Goal: Task Accomplishment & Management: Complete application form

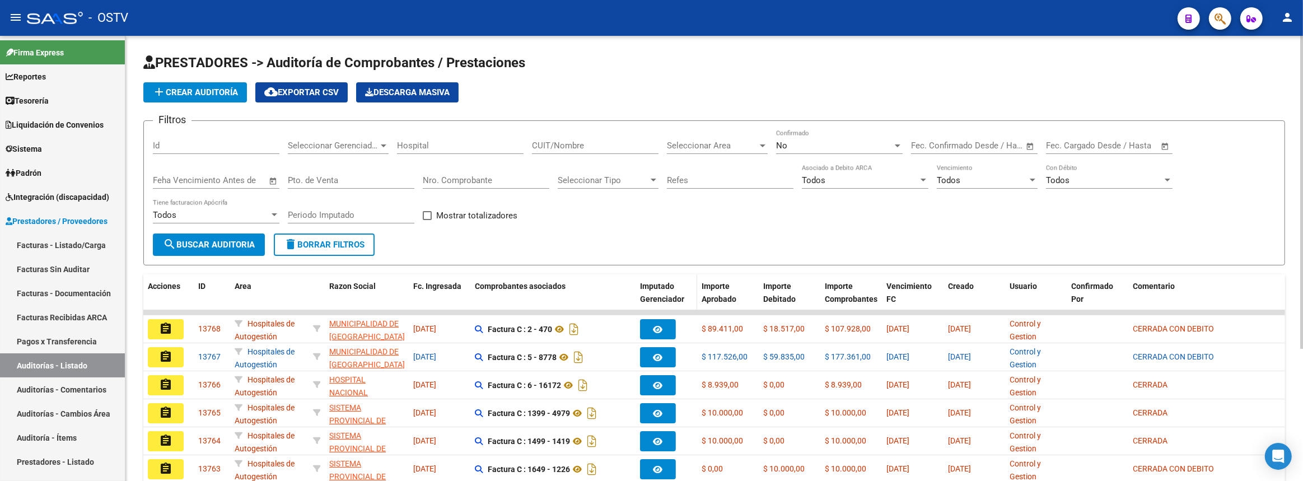
scroll to position [188, 0]
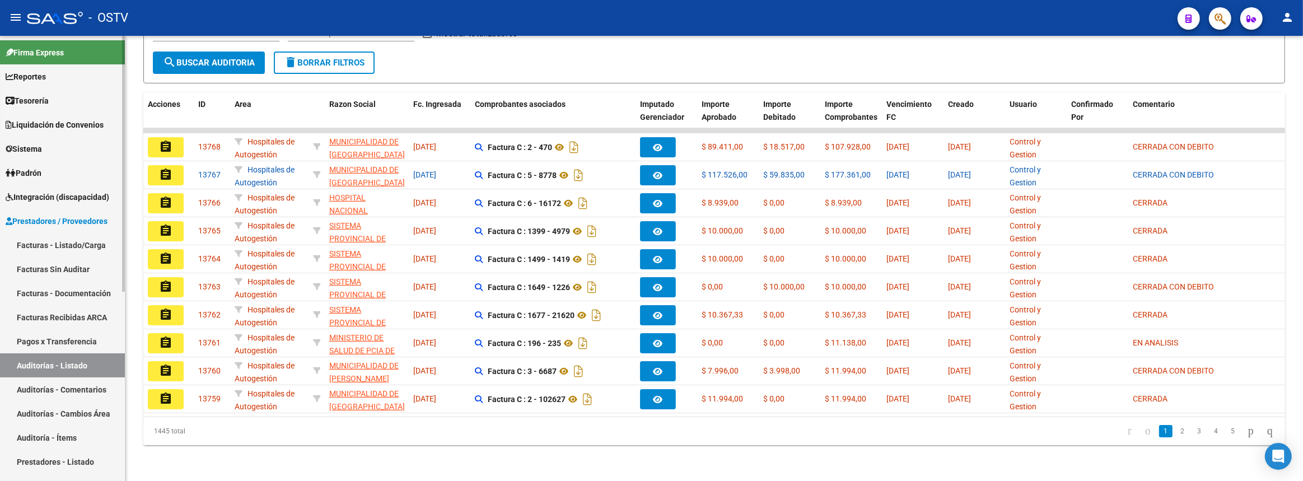
click at [64, 243] on link "Facturas - Listado/Carga" at bounding box center [62, 245] width 125 height 24
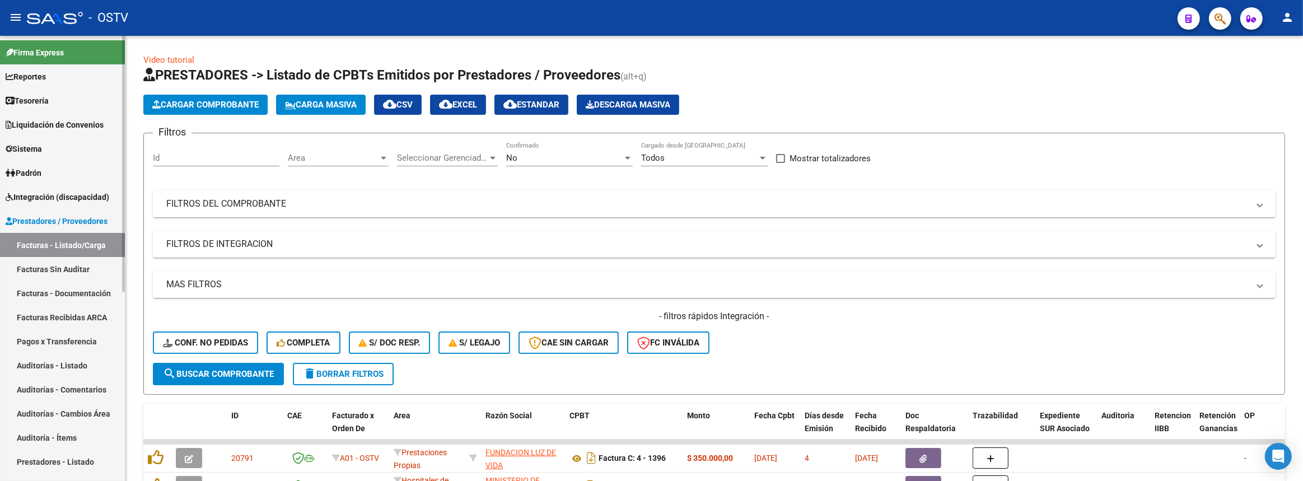
click at [60, 358] on link "Auditorías - Listado" at bounding box center [62, 365] width 125 height 24
click at [85, 368] on link "Auditorías - Listado" at bounding box center [62, 365] width 125 height 24
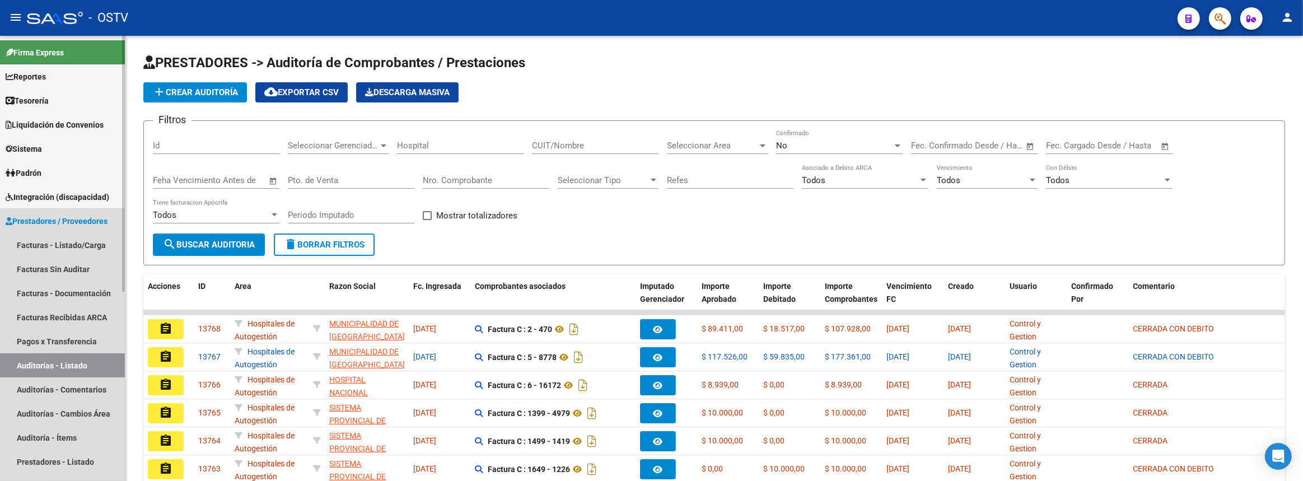
click at [66, 224] on span "Prestadores / Proveedores" at bounding box center [57, 221] width 102 height 12
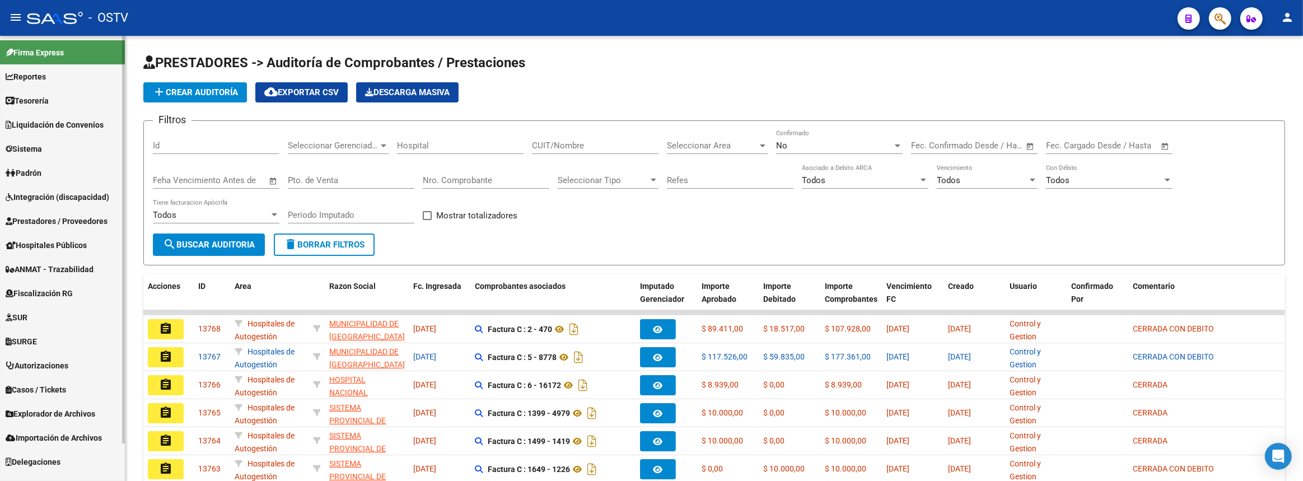
scroll to position [40, 0]
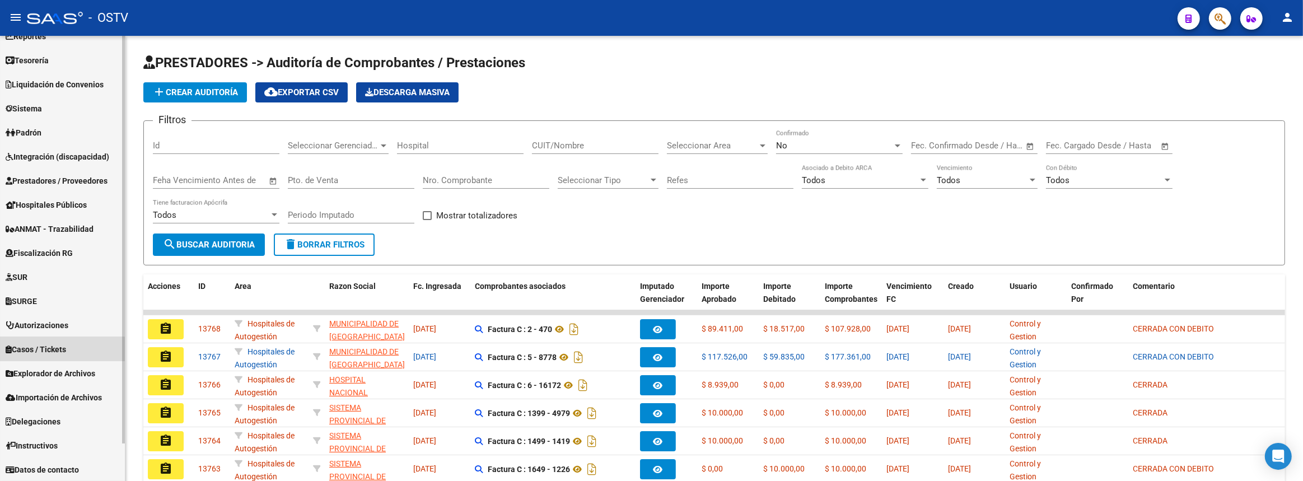
click at [44, 350] on span "Casos / Tickets" at bounding box center [36, 349] width 60 height 12
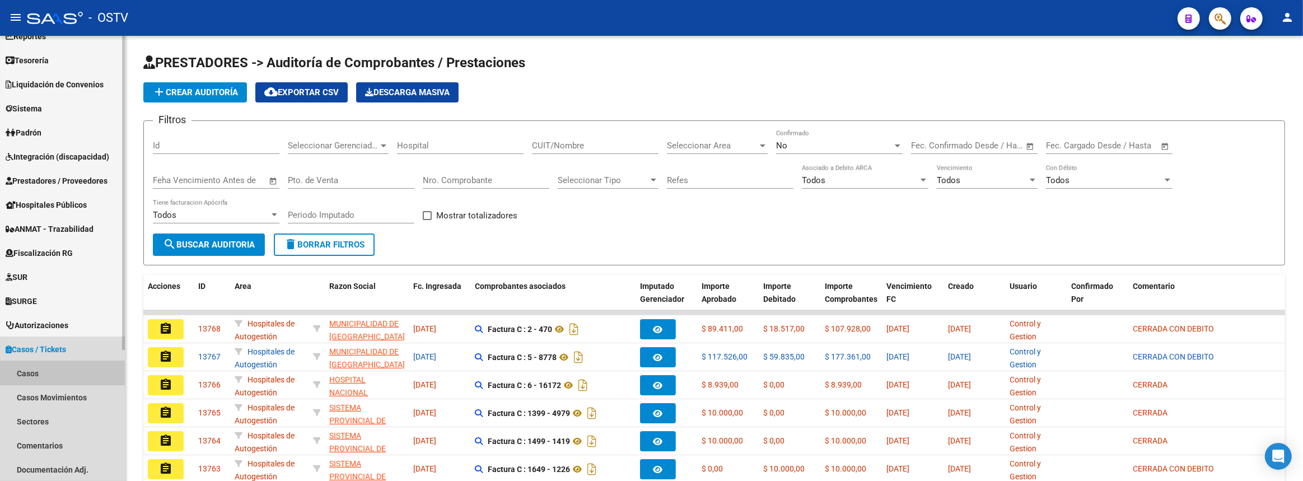
click at [51, 371] on link "Casos" at bounding box center [62, 373] width 125 height 24
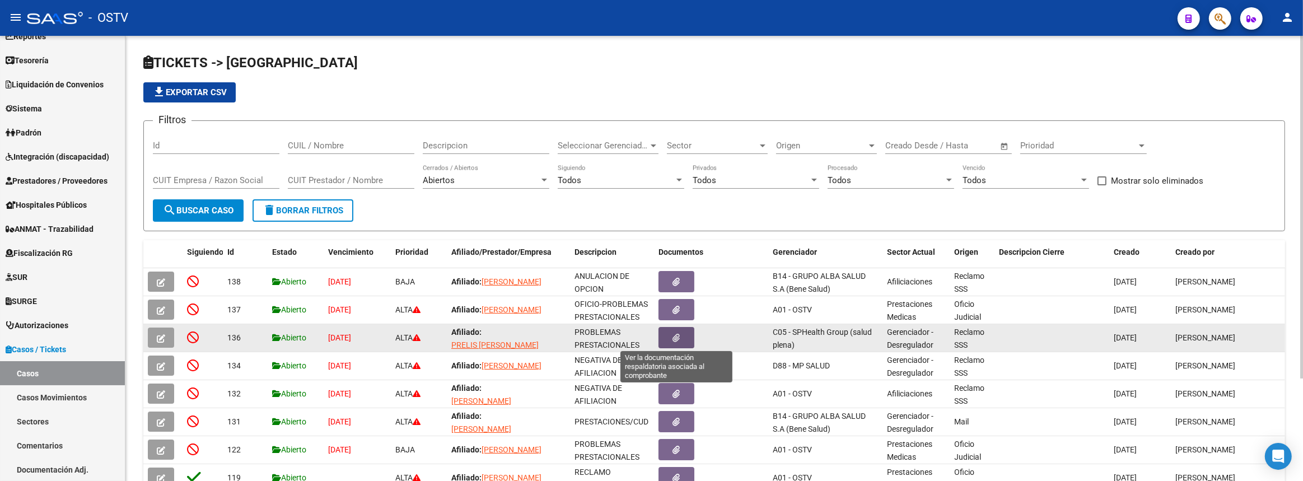
click at [664, 342] on button "button" at bounding box center [677, 337] width 36 height 21
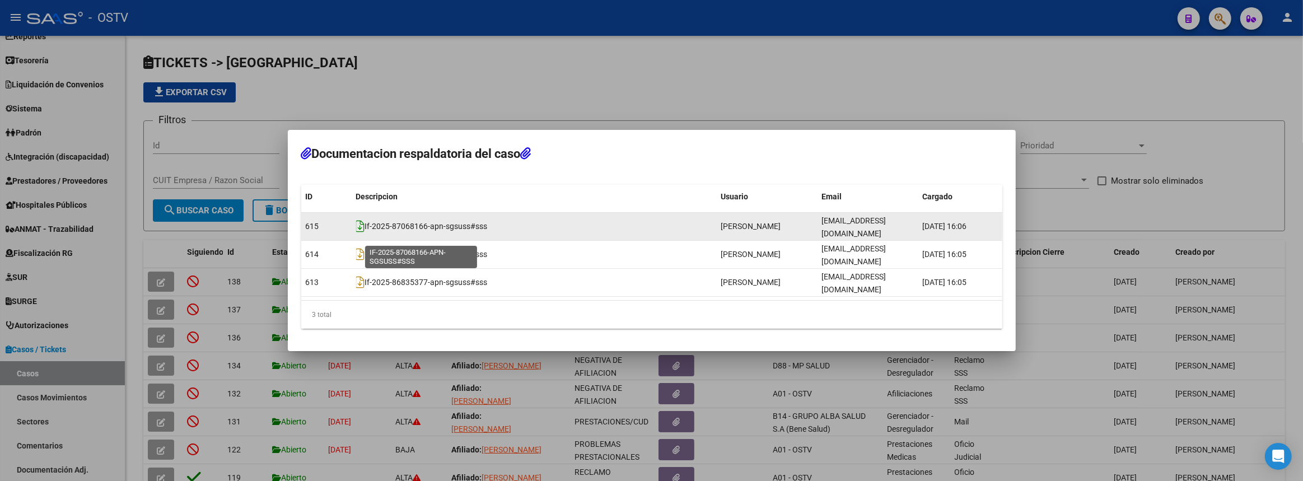
click at [362, 232] on icon at bounding box center [360, 226] width 9 height 12
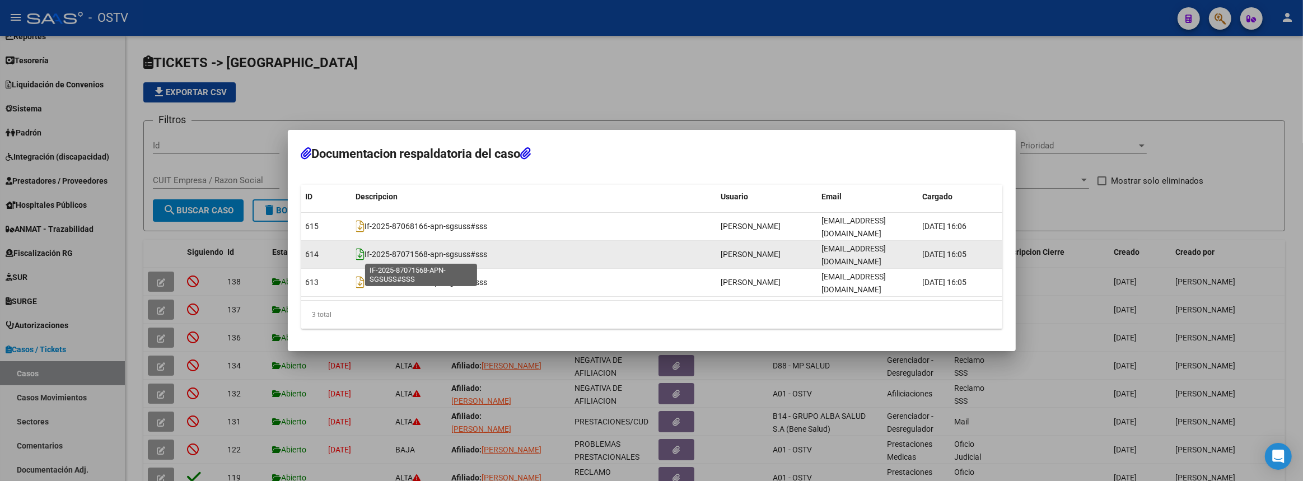
click at [361, 254] on icon at bounding box center [360, 254] width 9 height 12
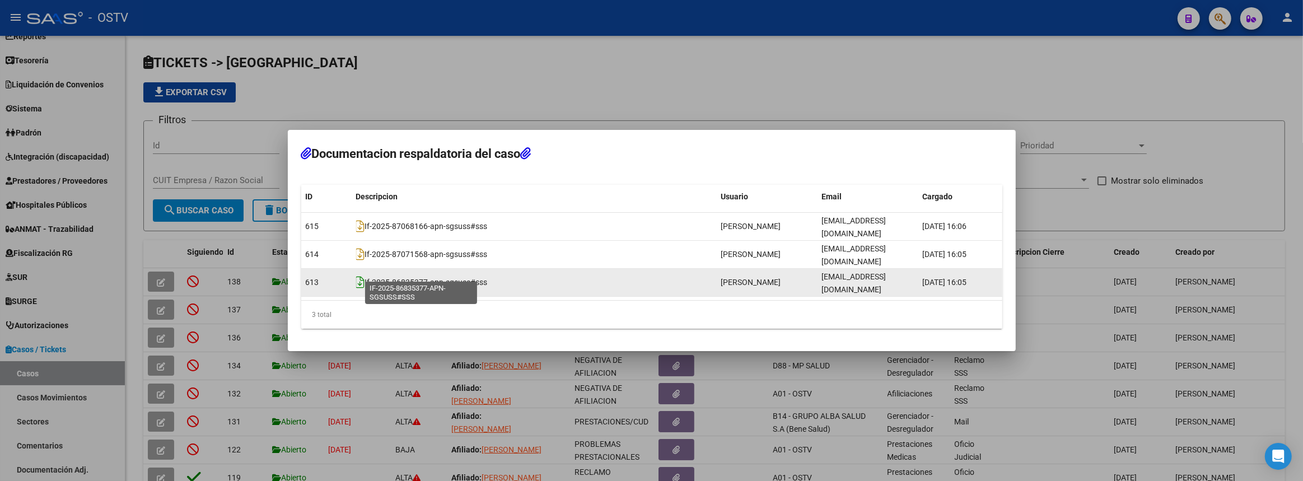
click at [361, 276] on icon at bounding box center [360, 282] width 9 height 12
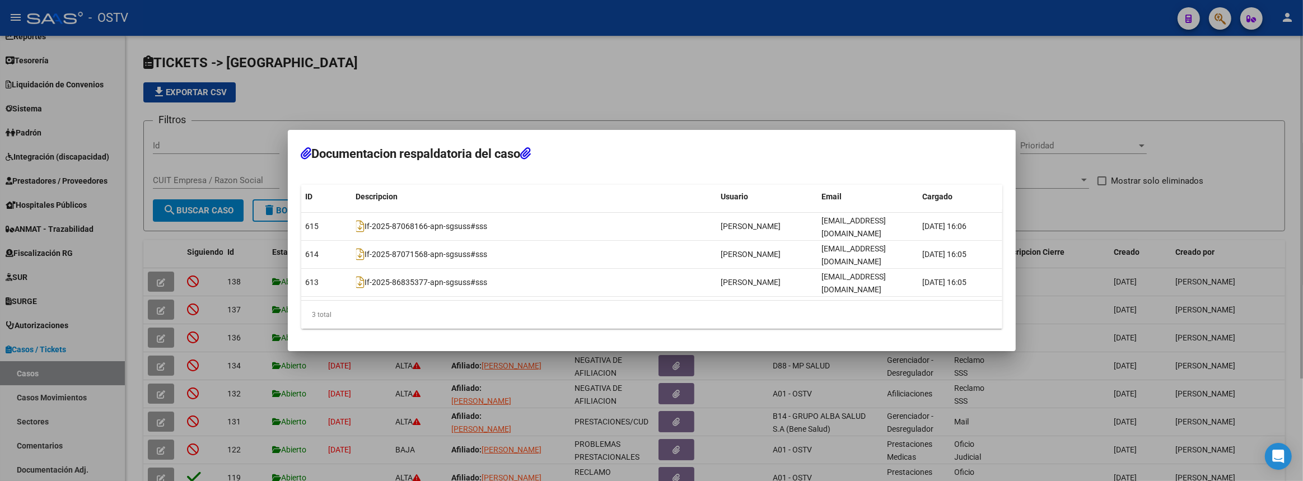
click at [571, 94] on div at bounding box center [651, 240] width 1303 height 481
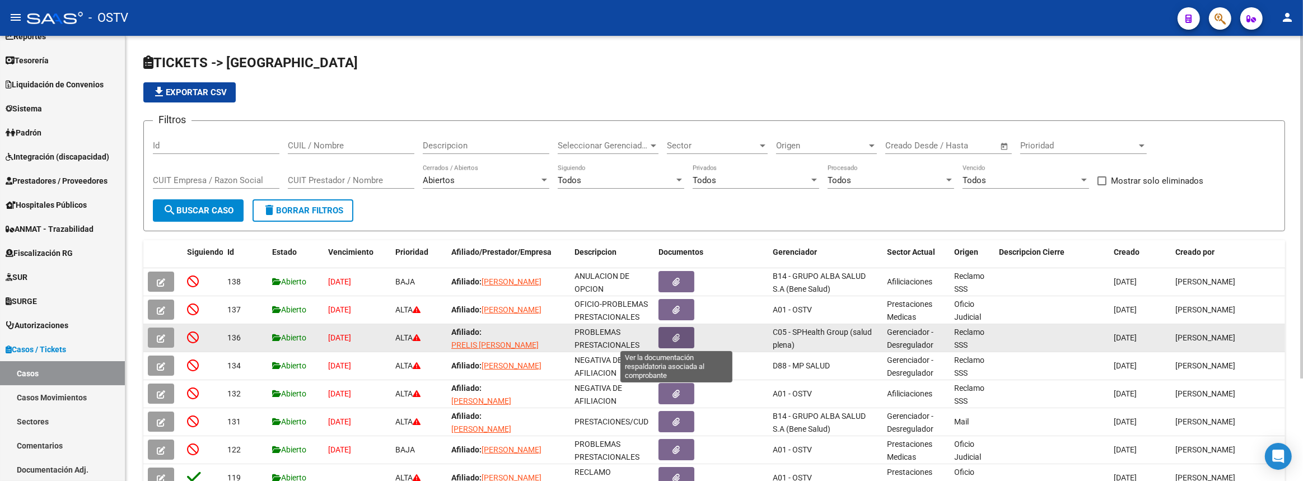
click at [683, 334] on button "button" at bounding box center [677, 337] width 36 height 21
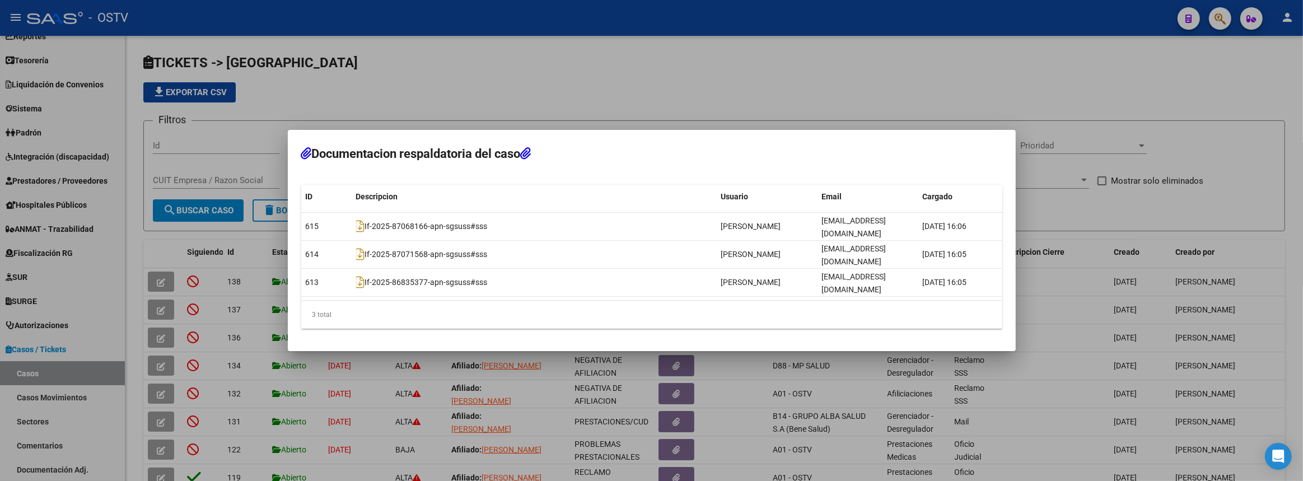
click at [218, 350] on div at bounding box center [651, 240] width 1303 height 481
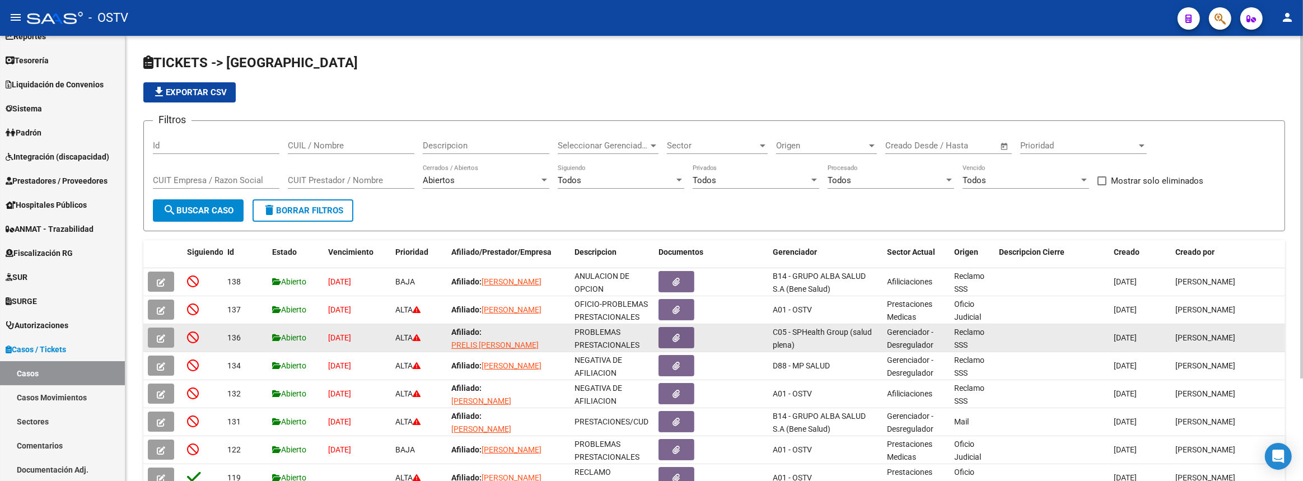
click at [159, 335] on icon "button" at bounding box center [161, 338] width 8 height 8
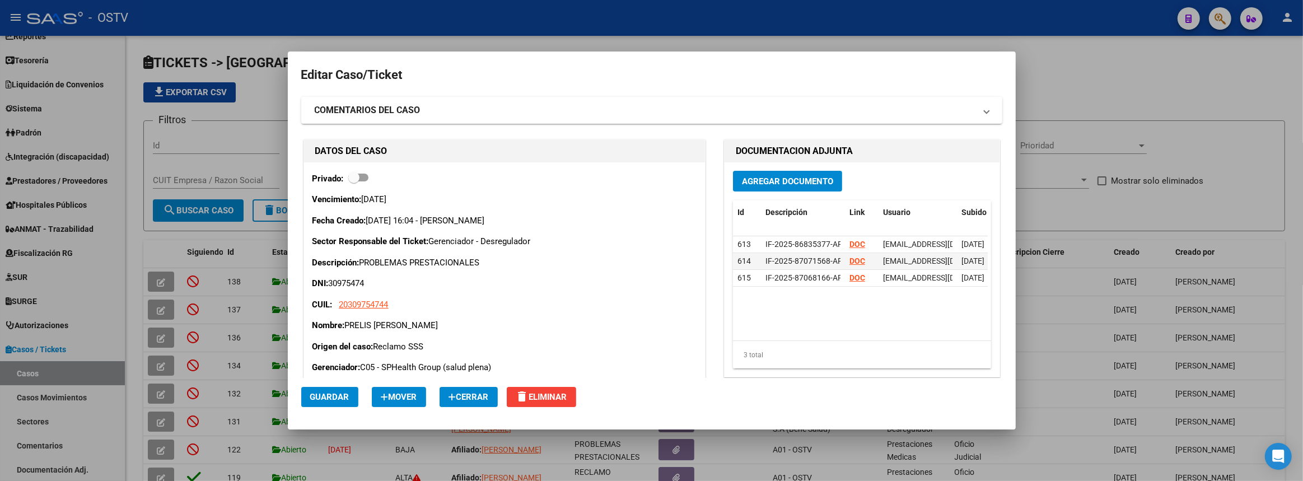
click at [796, 179] on span "Agregar Documento" at bounding box center [787, 181] width 91 height 10
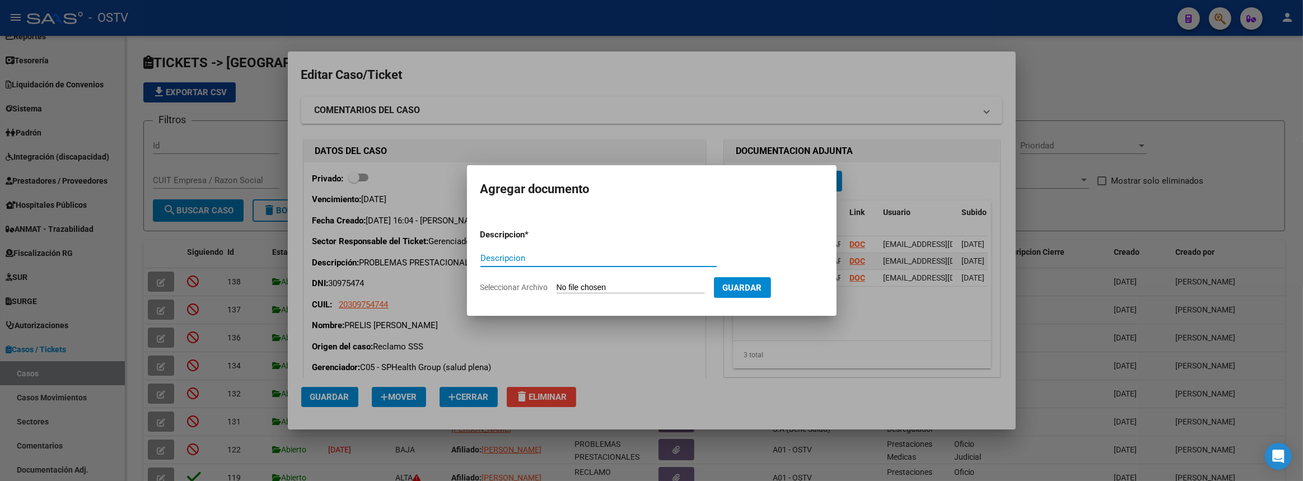
click at [574, 290] on input "Seleccionar Archivo" at bounding box center [631, 288] width 148 height 11
type input "C:\fakepath\RESPUESTA SSS.pdf"
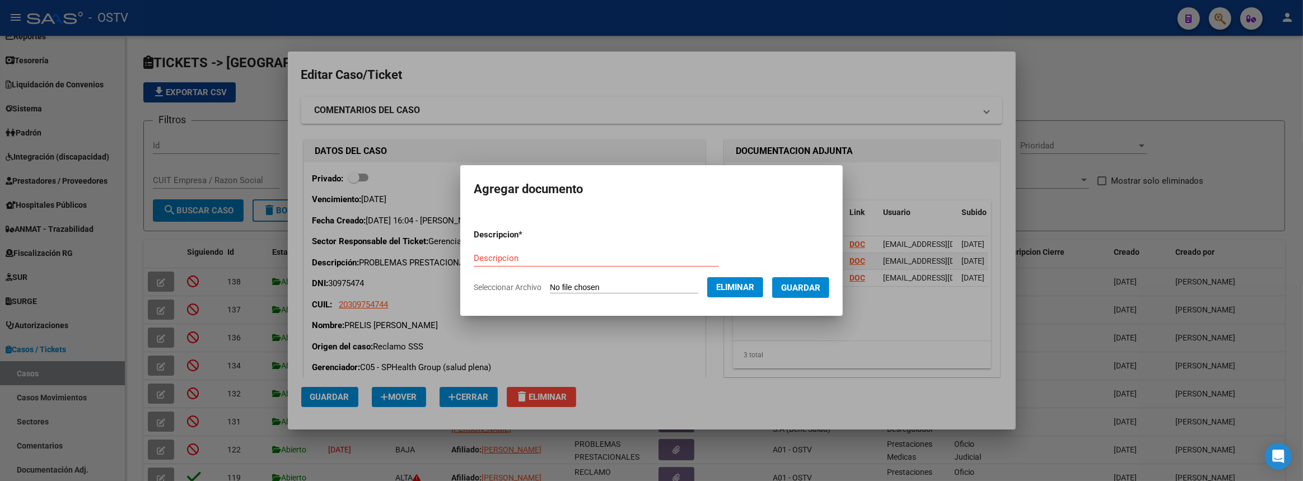
click at [593, 248] on form "Descripcion * Descripcion Seleccionar Archivo Eliminar Guardar" at bounding box center [652, 261] width 356 height 82
click at [585, 260] on input "Descripcion" at bounding box center [596, 258] width 245 height 10
type input "r"
type input "Respuesta SSSalud"
click at [830, 286] on button "Guardar" at bounding box center [800, 287] width 57 height 21
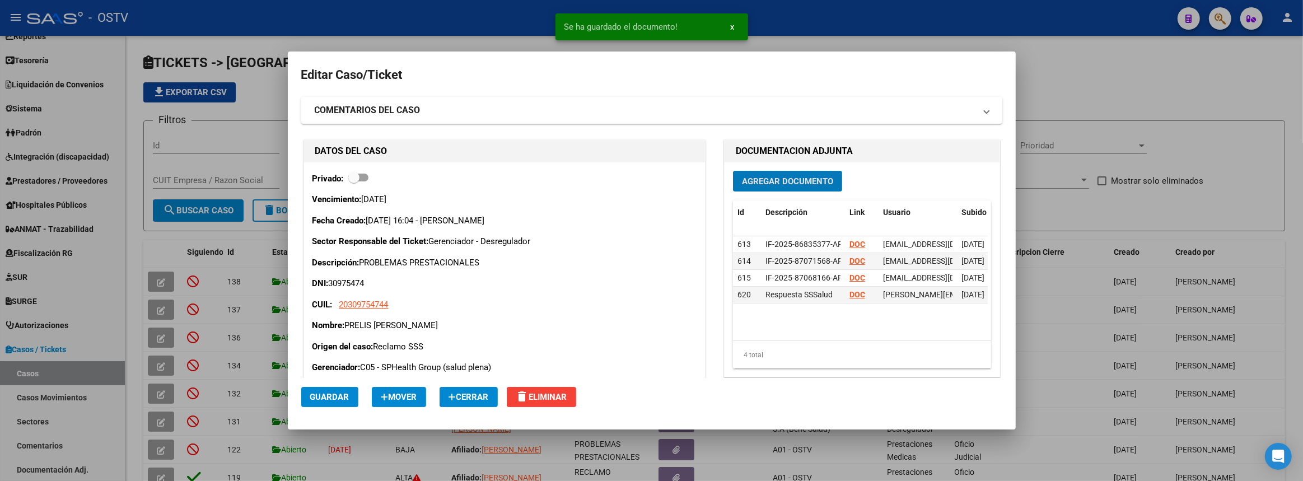
click at [795, 177] on span "Agregar Documento" at bounding box center [787, 181] width 91 height 10
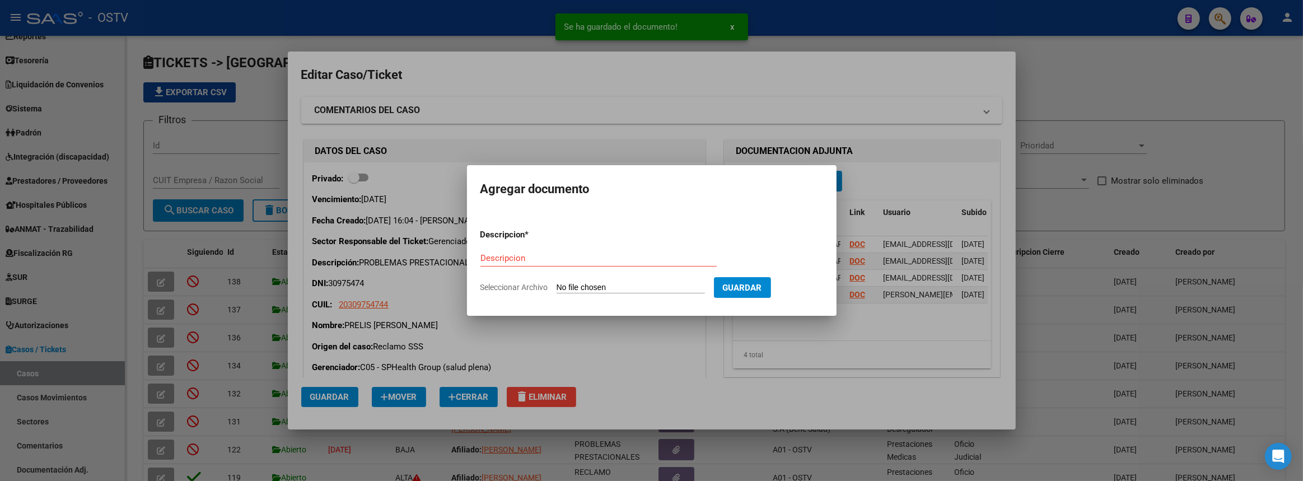
click at [586, 279] on form "Descripcion * Descripcion Seleccionar Archivo Guardar" at bounding box center [652, 261] width 343 height 82
click at [585, 284] on input "Seleccionar Archivo" at bounding box center [631, 288] width 148 height 11
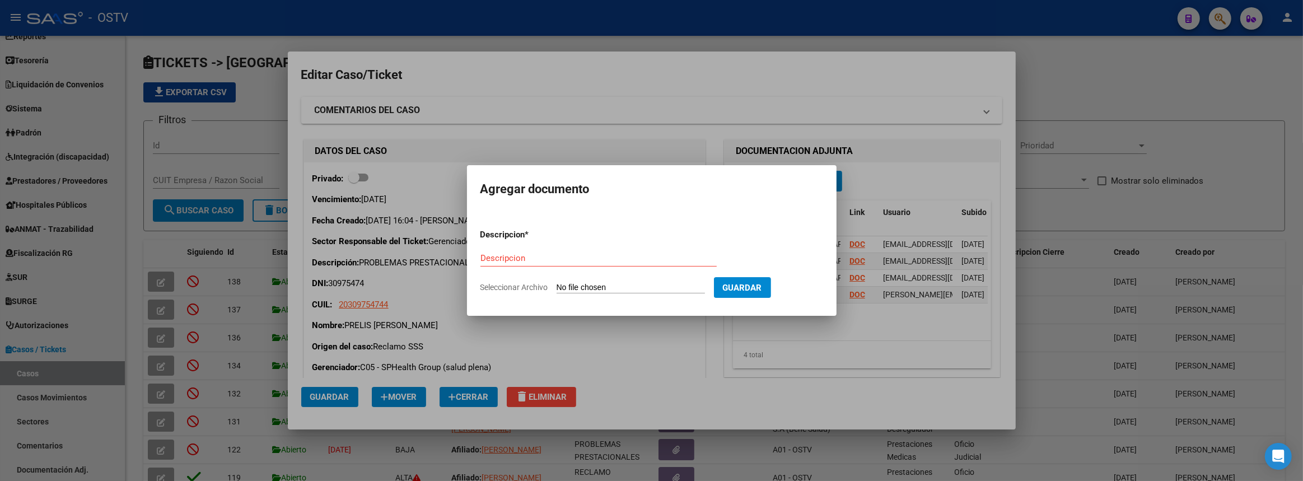
type input "C:\fakepath\RESPUESTA SSS.pdf"
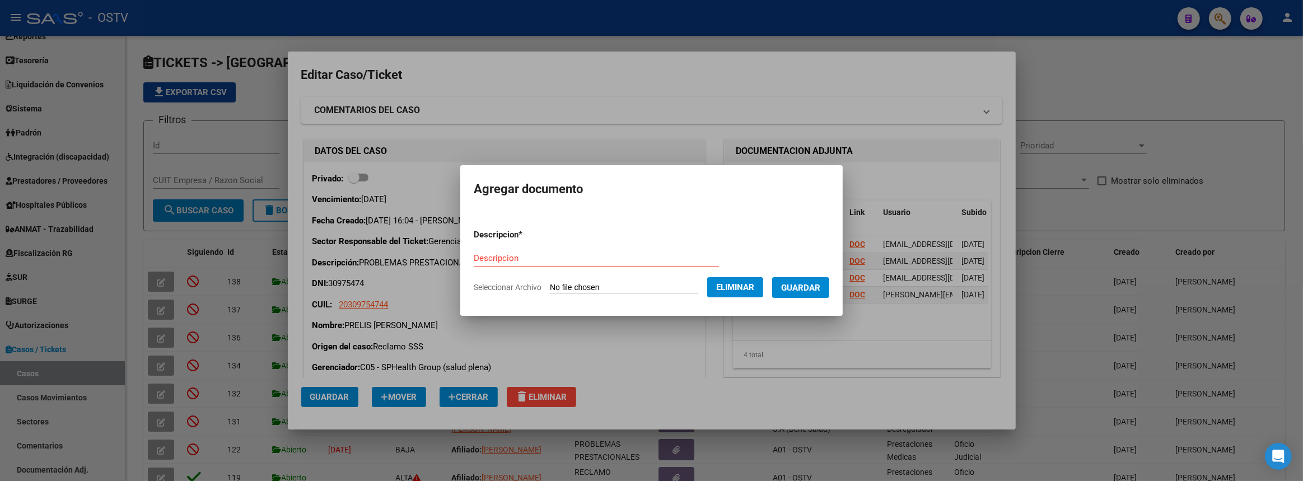
click at [723, 283] on span "Eliminar" at bounding box center [735, 287] width 38 height 10
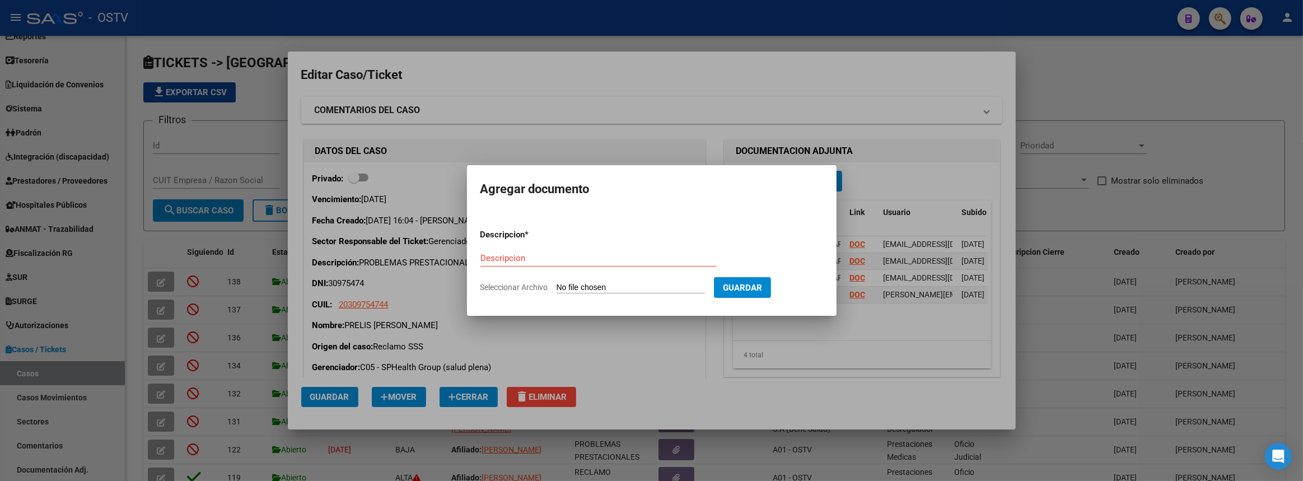
click at [910, 185] on div at bounding box center [651, 240] width 1303 height 481
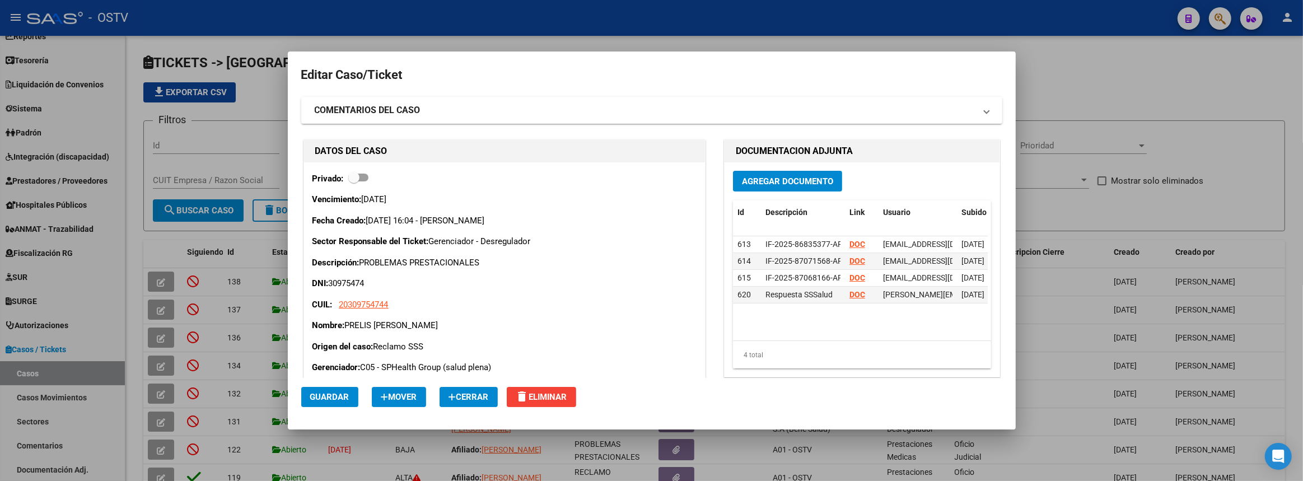
click at [827, 187] on button "Agregar Documento" at bounding box center [787, 181] width 109 height 21
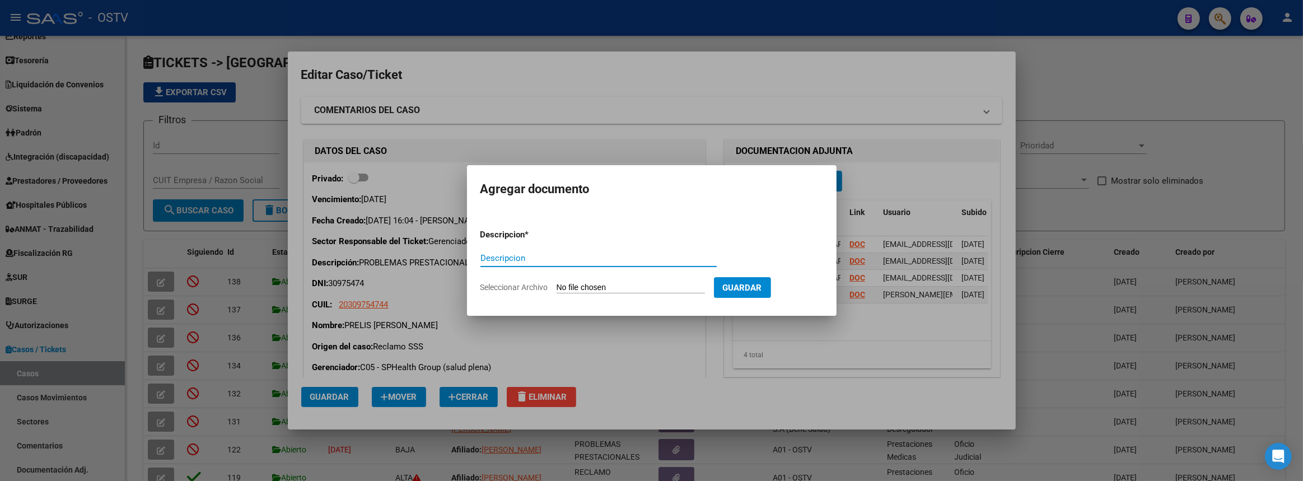
click at [586, 288] on input "Seleccionar Archivo" at bounding box center [631, 288] width 148 height 11
type input "C:\fakepath\RESONANCIA.pdf"
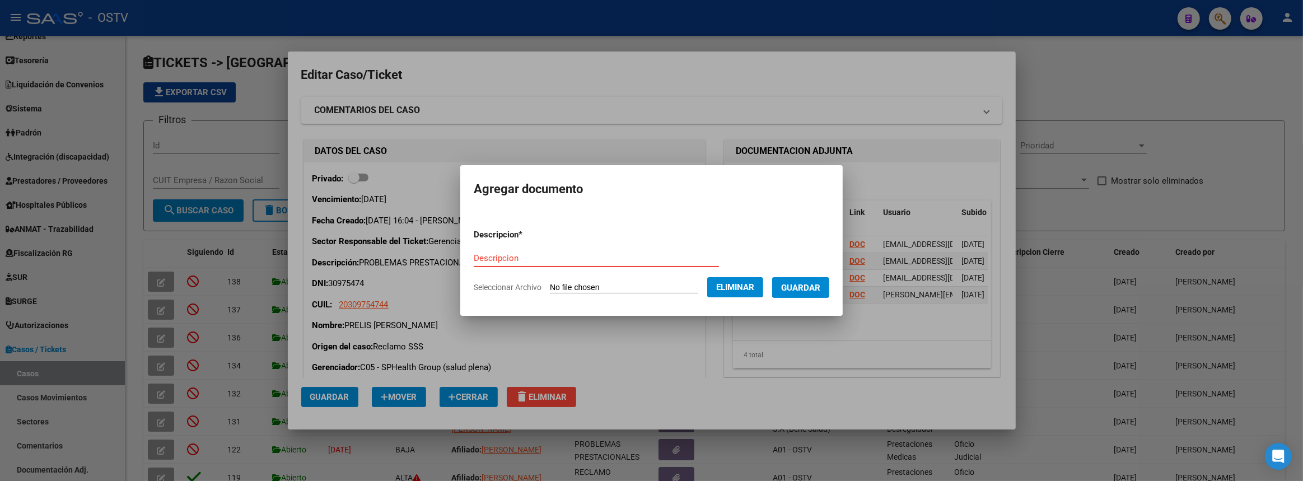
click at [518, 260] on input "Descripcion" at bounding box center [596, 258] width 245 height 10
type input "Documentacion adjunta"
click at [821, 285] on span "Guardar" at bounding box center [800, 288] width 39 height 10
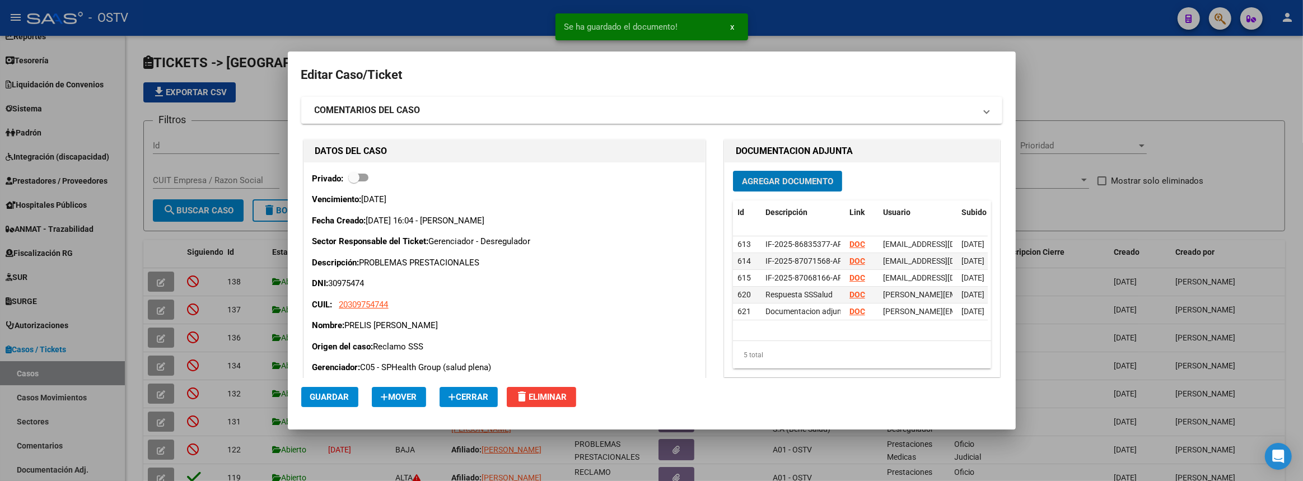
click at [795, 183] on span "Agregar Documento" at bounding box center [787, 181] width 91 height 10
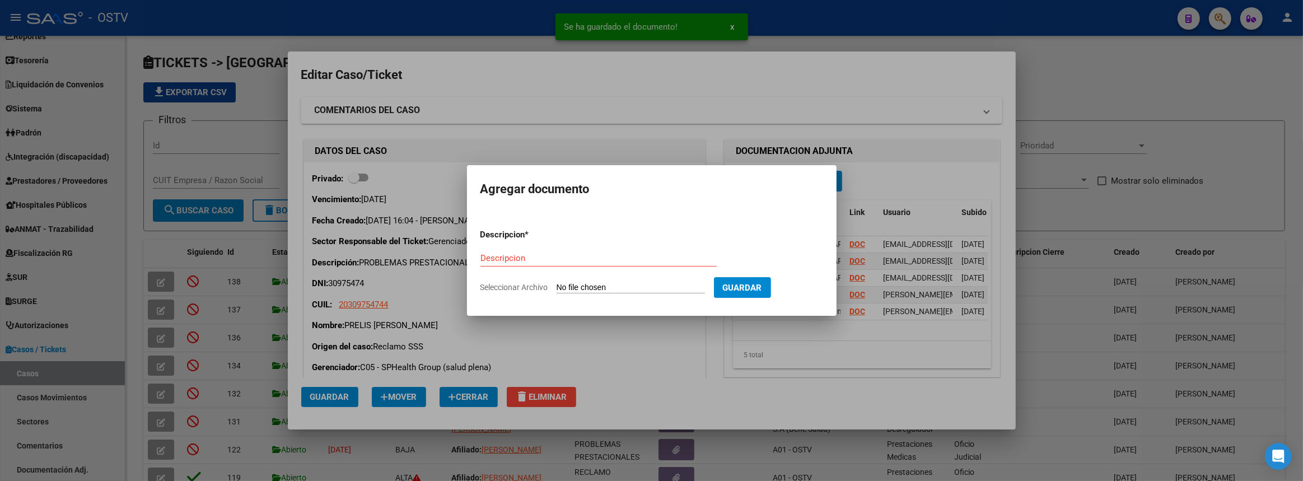
click at [582, 285] on input "Seleccionar Archivo" at bounding box center [631, 288] width 148 height 11
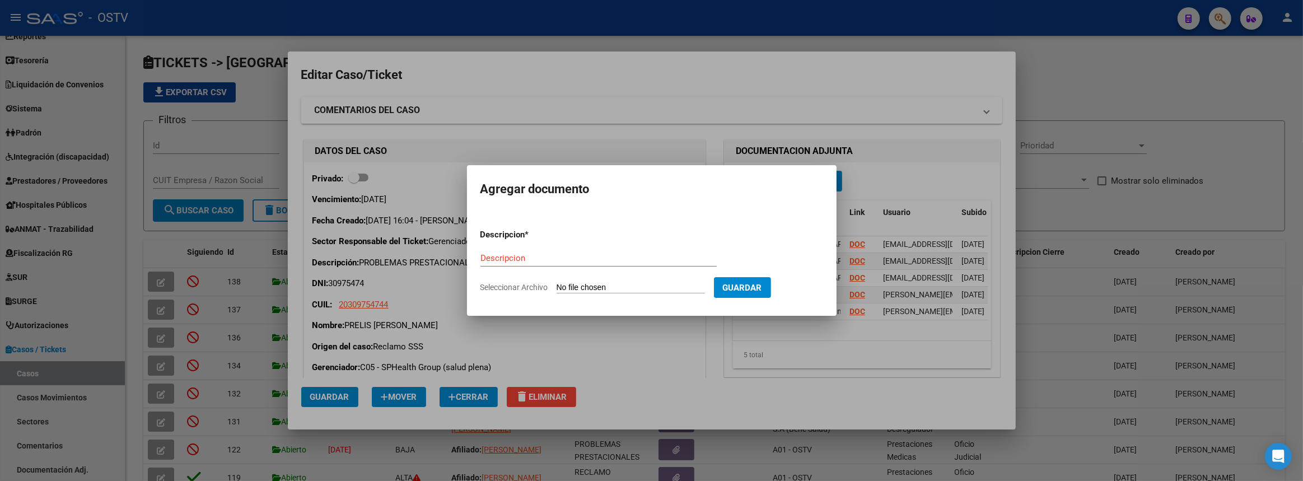
type input "C:\fakepath\Mis Trámites - Trámites a Distancia EX2025 - 90401509.pdf"
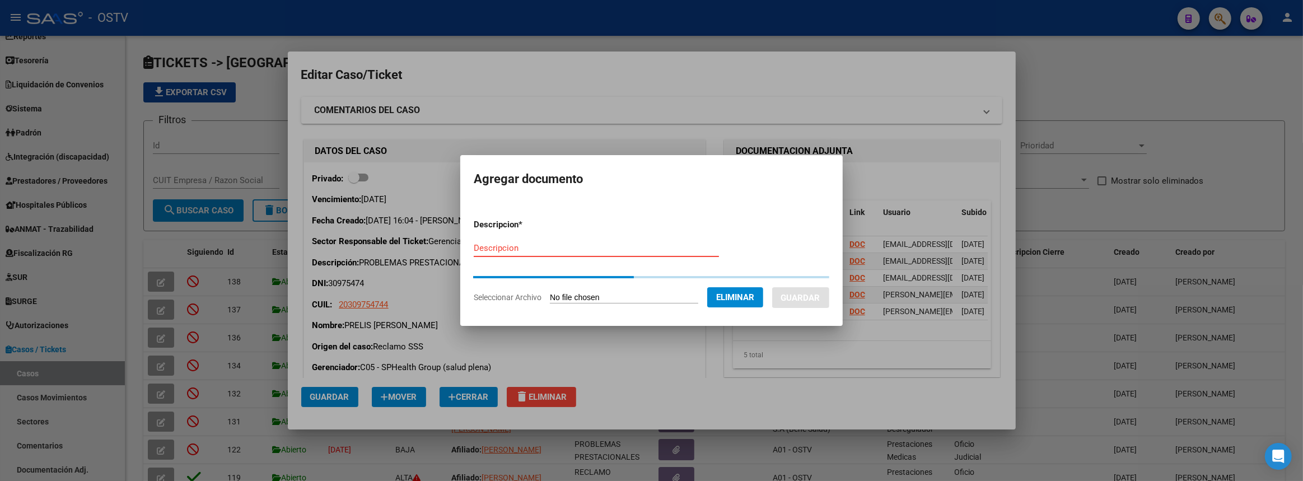
click at [542, 249] on form "Descripcion * Descripcion Seleccionar Archivo Eliminar Guardar" at bounding box center [652, 261] width 356 height 102
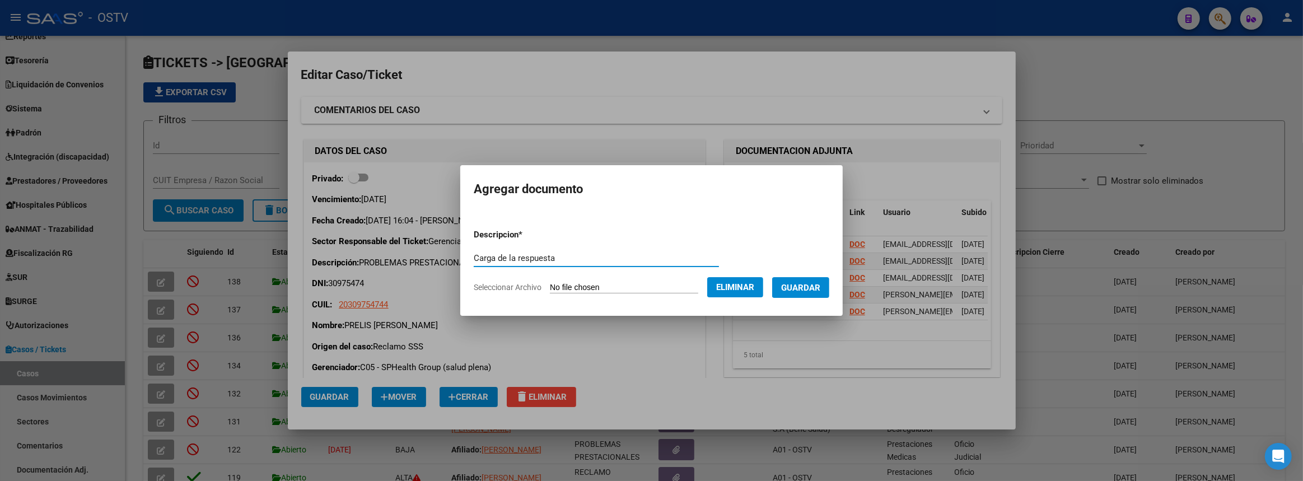
type input "Carga de la respuesta"
click at [798, 292] on span "Guardar" at bounding box center [800, 288] width 39 height 10
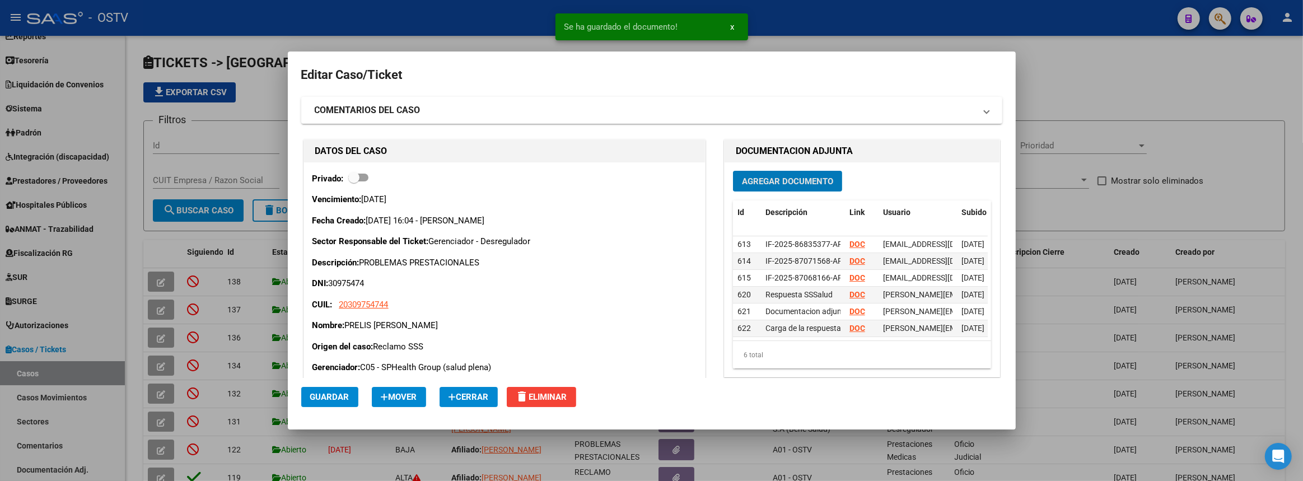
click at [342, 398] on span "Guardar" at bounding box center [329, 397] width 39 height 10
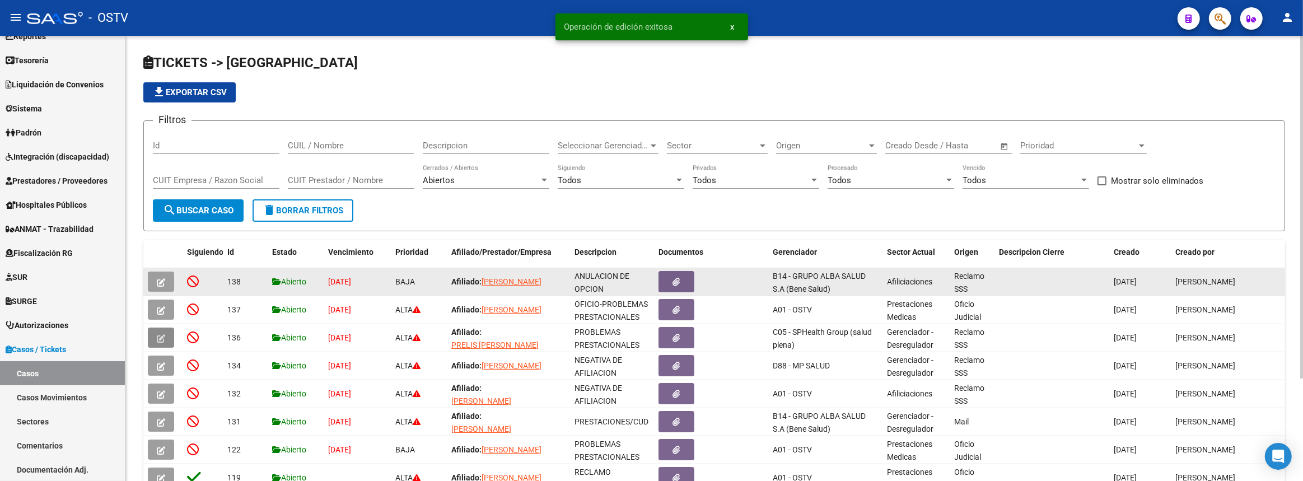
click at [157, 279] on icon "button" at bounding box center [161, 282] width 8 height 8
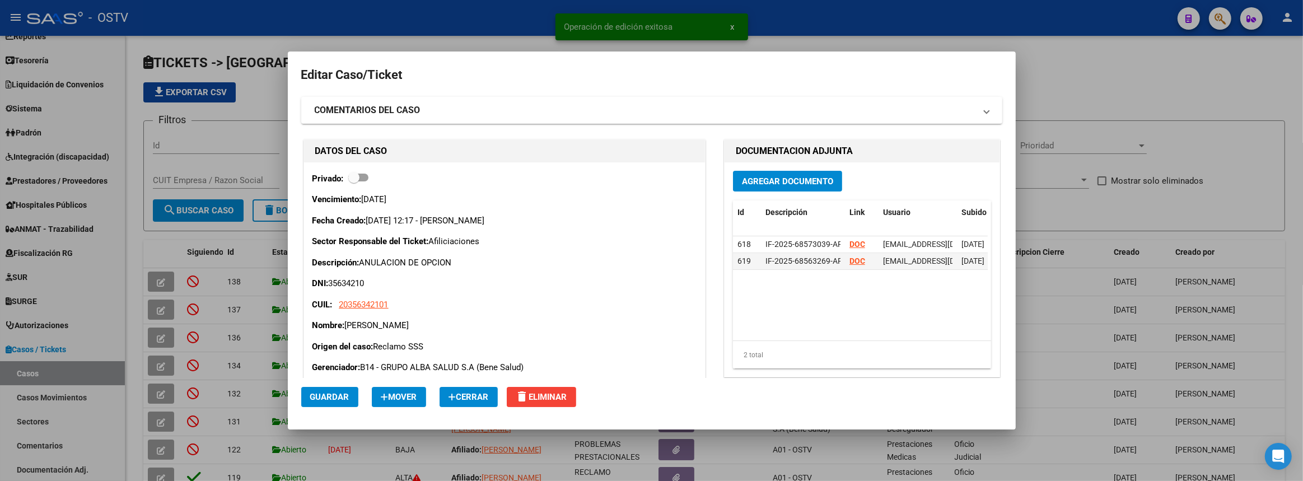
click at [481, 397] on span "Cerrar" at bounding box center [469, 397] width 40 height 10
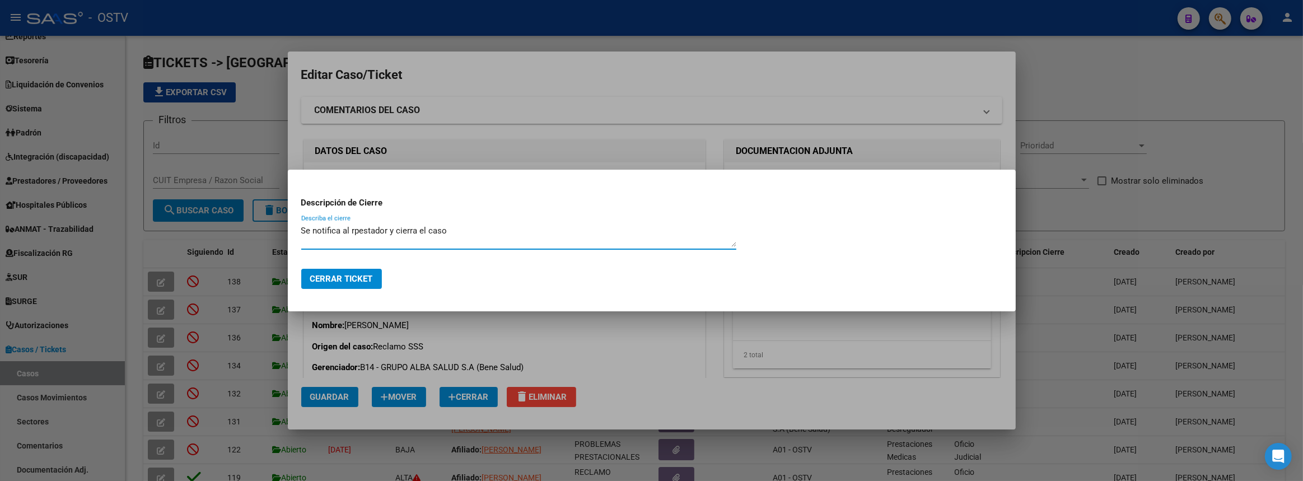
type textarea "Se notifica al rpestador y cierra el caso"
click at [366, 283] on button "Cerrar Ticket" at bounding box center [341, 279] width 81 height 20
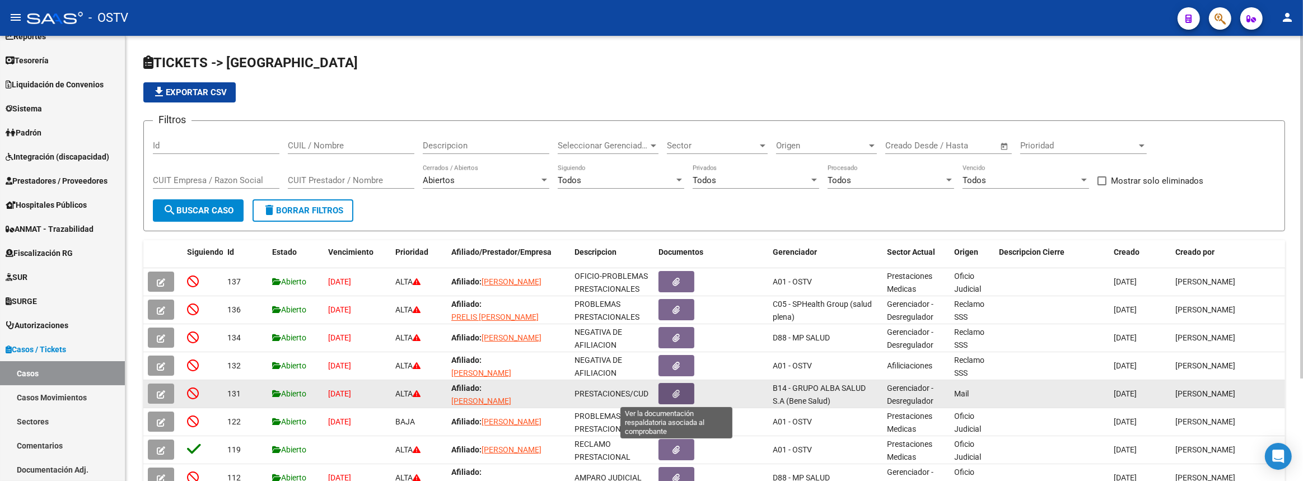
click at [673, 395] on icon "button" at bounding box center [676, 394] width 7 height 8
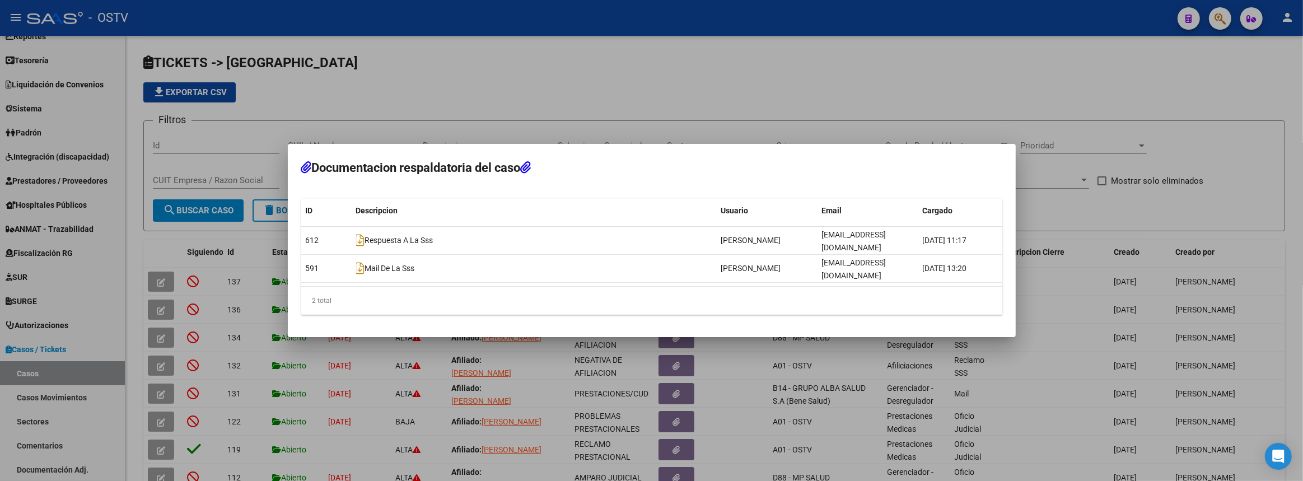
click at [906, 64] on div at bounding box center [651, 240] width 1303 height 481
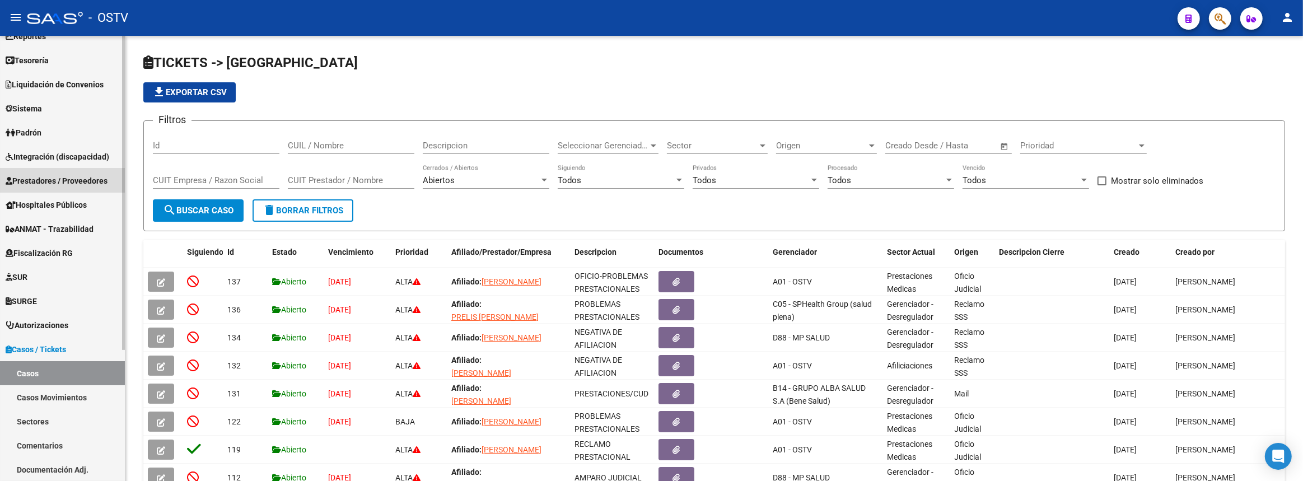
click at [46, 183] on span "Prestadores / Proveedores" at bounding box center [57, 181] width 102 height 12
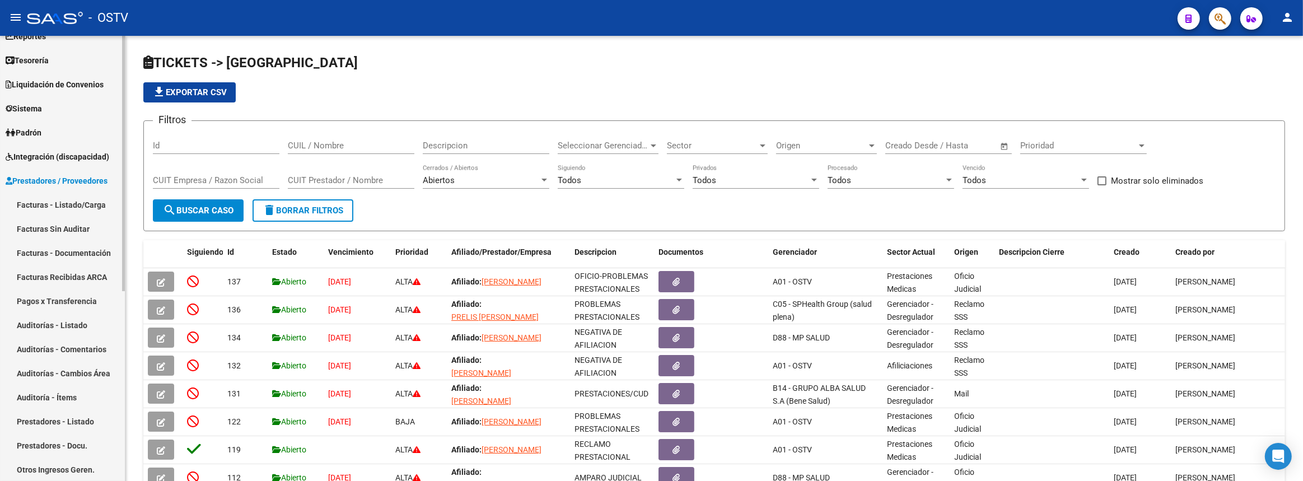
click at [45, 213] on link "Facturas - Listado/Carga" at bounding box center [62, 205] width 125 height 24
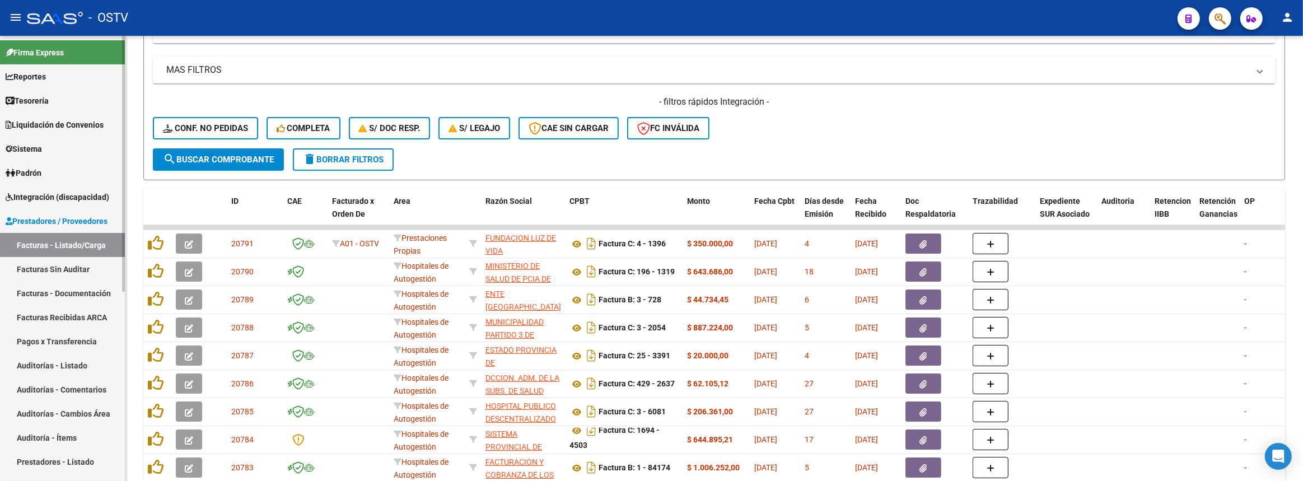
click at [50, 371] on link "Auditorías - Listado" at bounding box center [62, 365] width 125 height 24
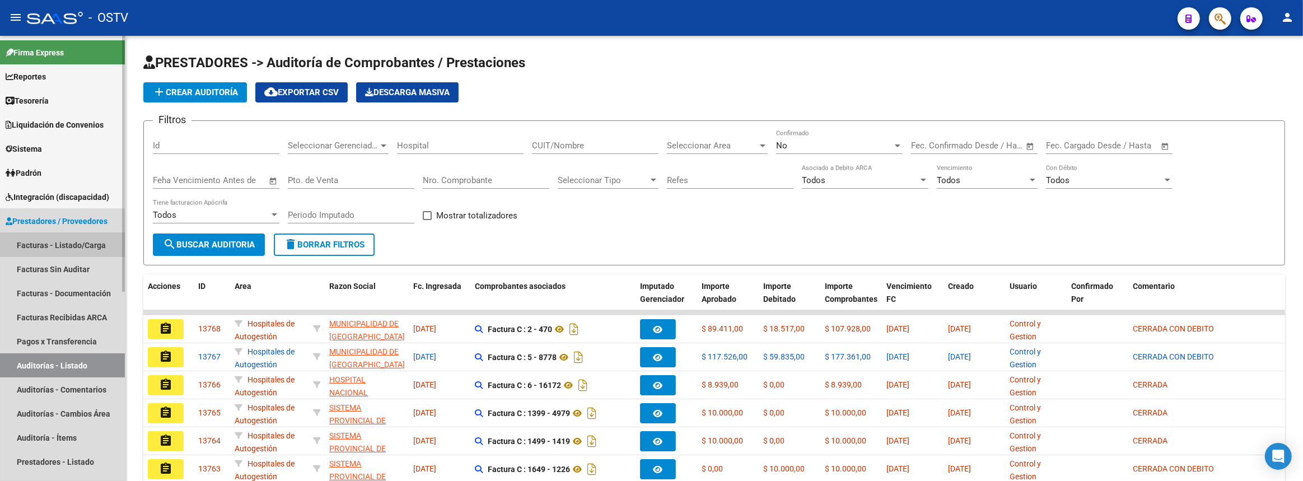
click at [68, 246] on link "Facturas - Listado/Carga" at bounding box center [62, 245] width 125 height 24
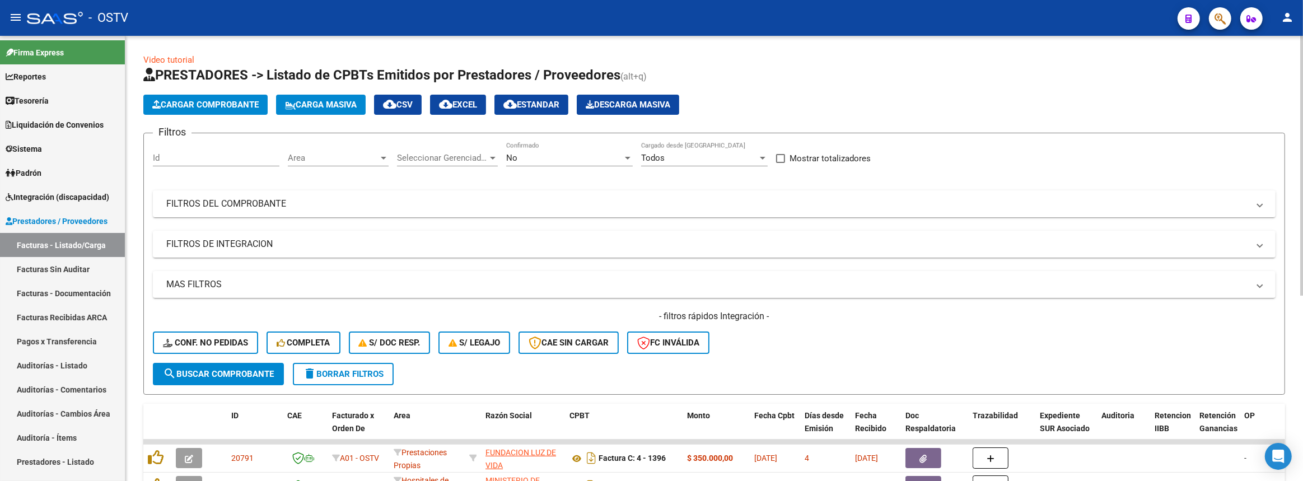
scroll to position [152, 0]
